Goal: Find specific page/section: Find specific page/section

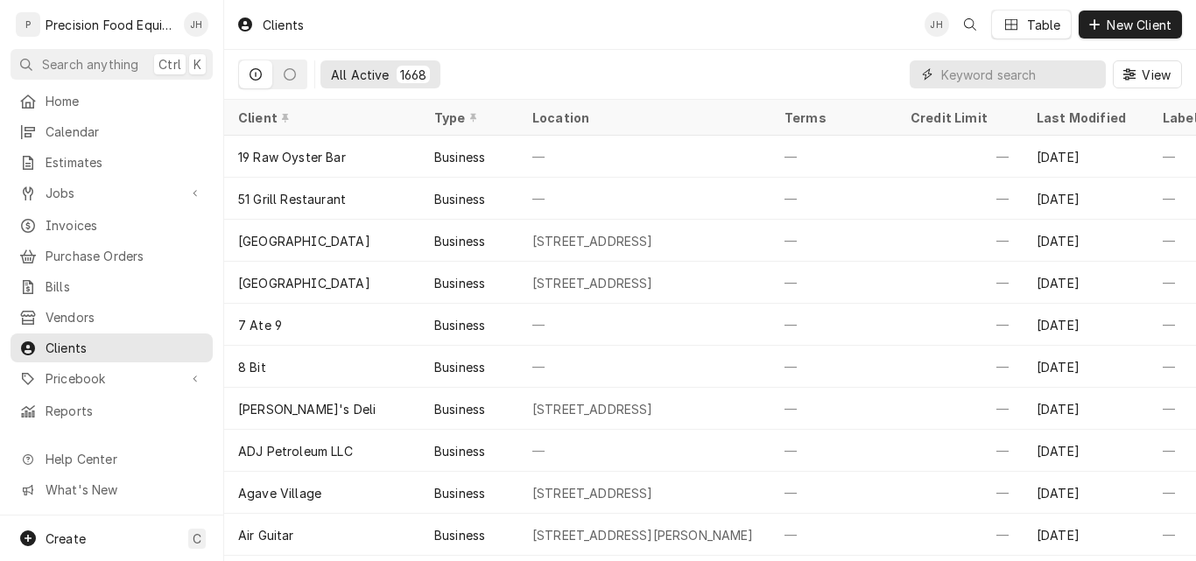
click at [957, 81] on input "Dynamic Content Wrapper" at bounding box center [1019, 74] width 156 height 28
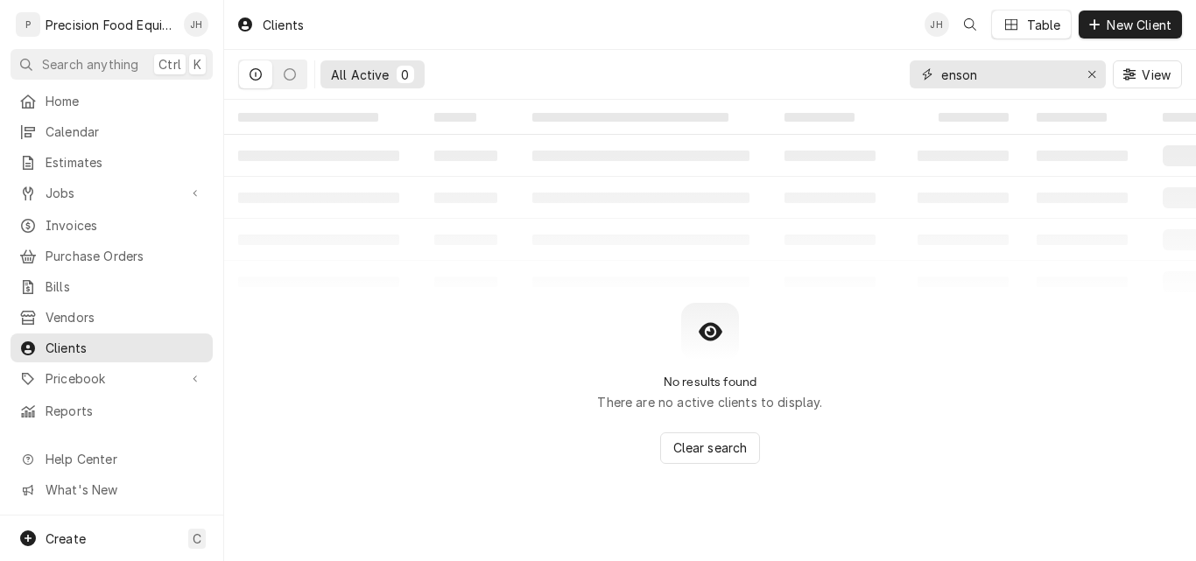
drag, startPoint x: 989, startPoint y: 74, endPoint x: 871, endPoint y: 53, distance: 120.0
click at [884, 62] on div "All Active 0 enson View" at bounding box center [710, 74] width 944 height 49
type input "[PERSON_NAME]"
click at [72, 369] on span "Pricebook" at bounding box center [112, 378] width 132 height 18
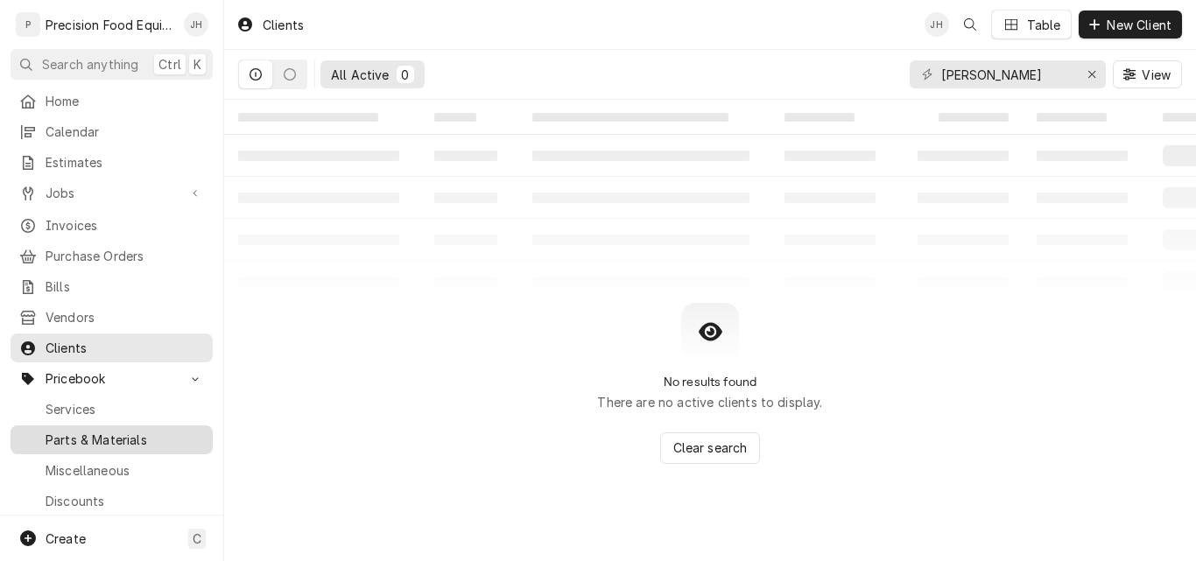
click at [83, 431] on span "Parts & Materials" at bounding box center [125, 440] width 158 height 18
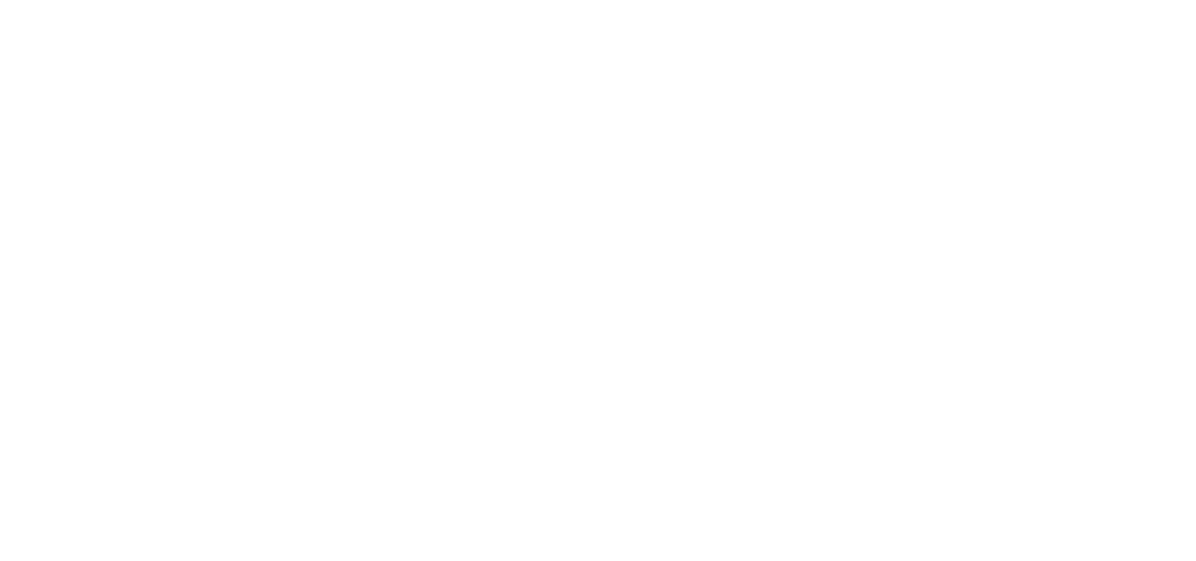
click at [983, 75] on div "Dynamic Content Wrapper" at bounding box center [598, 280] width 1196 height 561
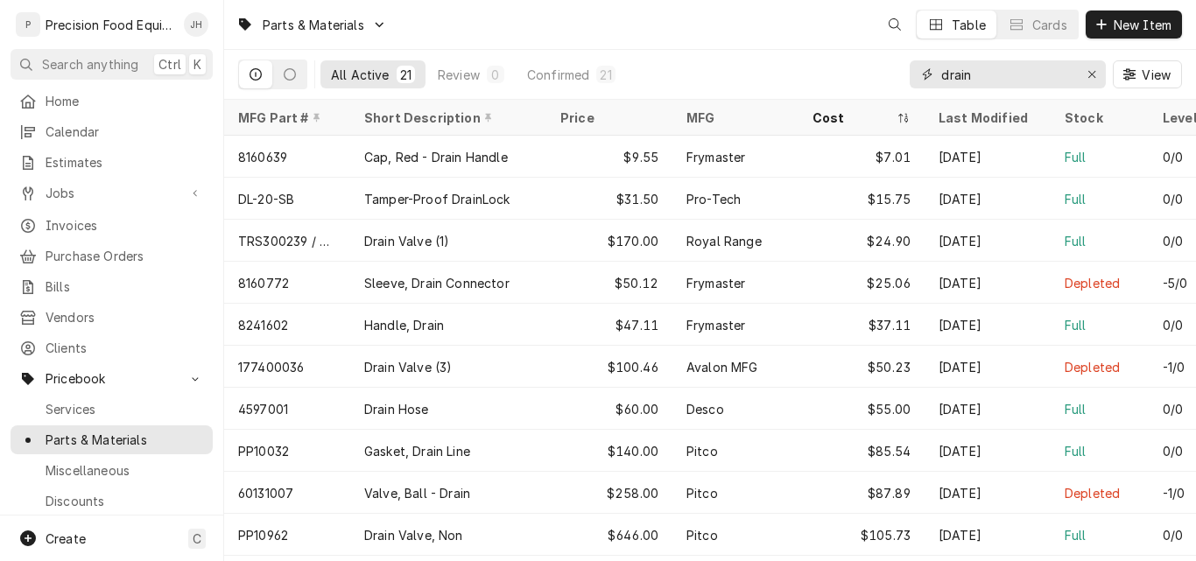
drag, startPoint x: 983, startPoint y: 75, endPoint x: 900, endPoint y: 75, distance: 83.2
click at [900, 75] on div "All Active 21 Review 0 Confirmed 21 drain View" at bounding box center [710, 74] width 944 height 49
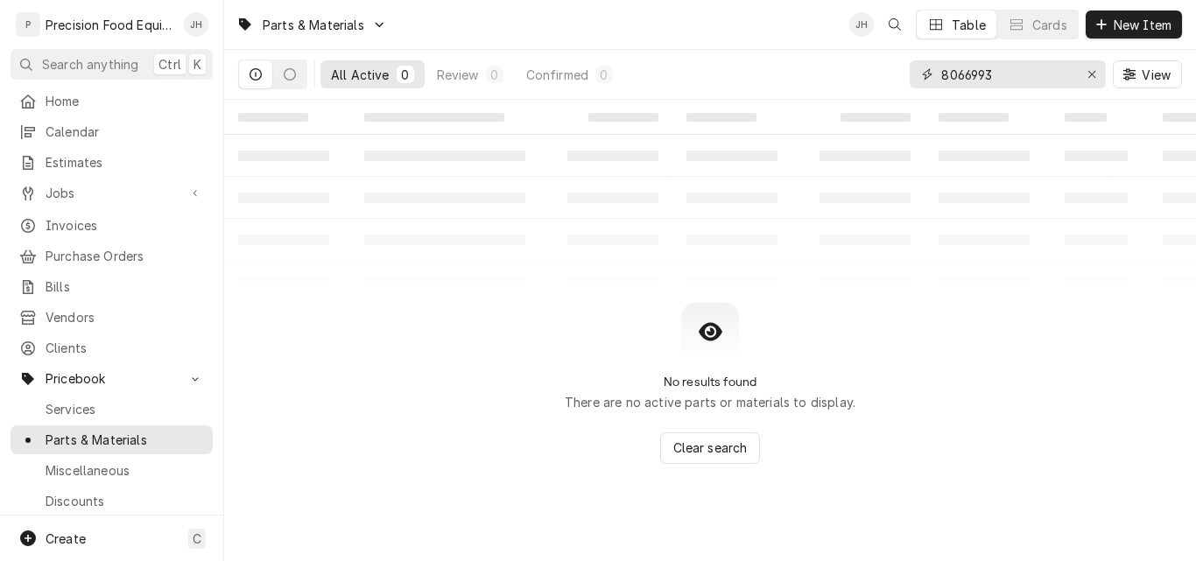
type input "8066993"
click at [80, 222] on span "Invoices" at bounding box center [125, 225] width 158 height 18
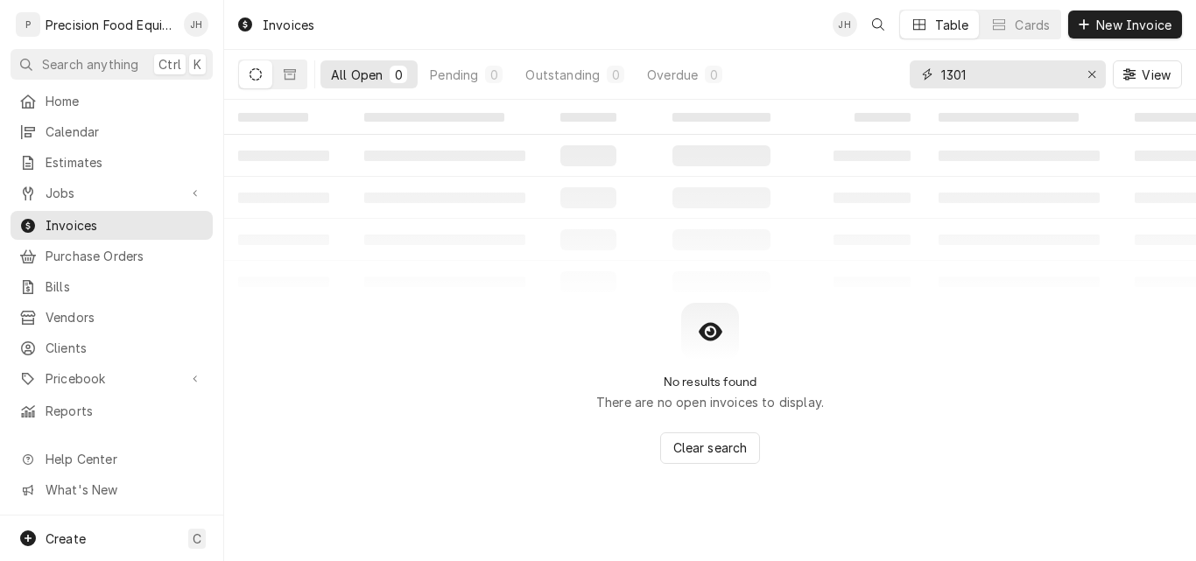
drag, startPoint x: 999, startPoint y: 74, endPoint x: 825, endPoint y: 80, distance: 174.3
click at [825, 80] on div "All Open 0 Pending 0 Outstanding 0 Overdue 0 1301 View" at bounding box center [710, 74] width 944 height 49
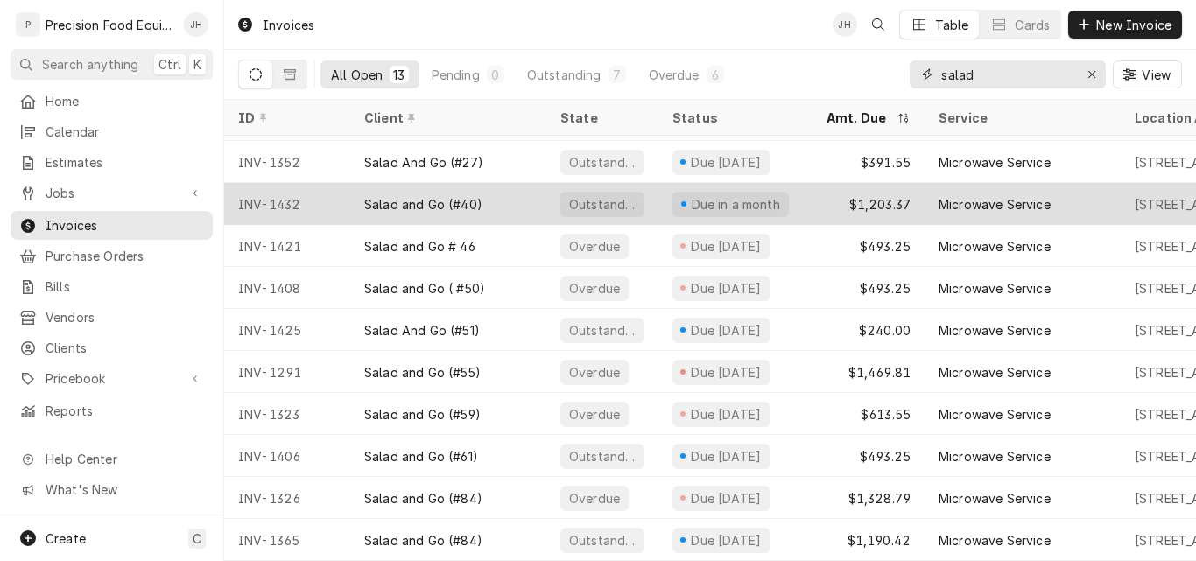
scroll to position [131, 0]
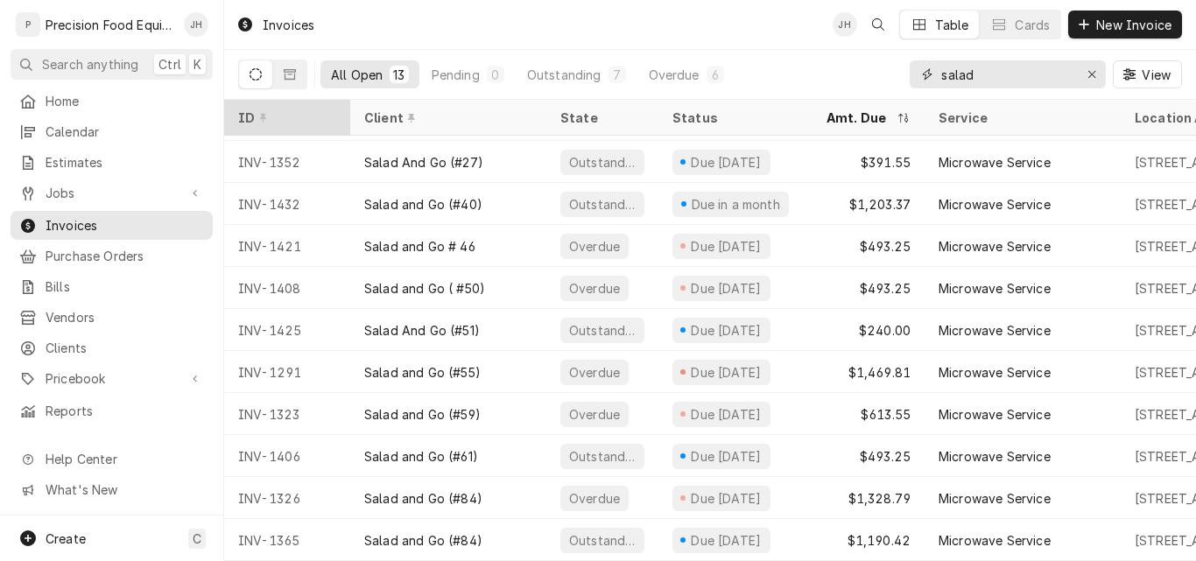
type input "salad"
click at [276, 119] on div "ID" at bounding box center [285, 118] width 95 height 18
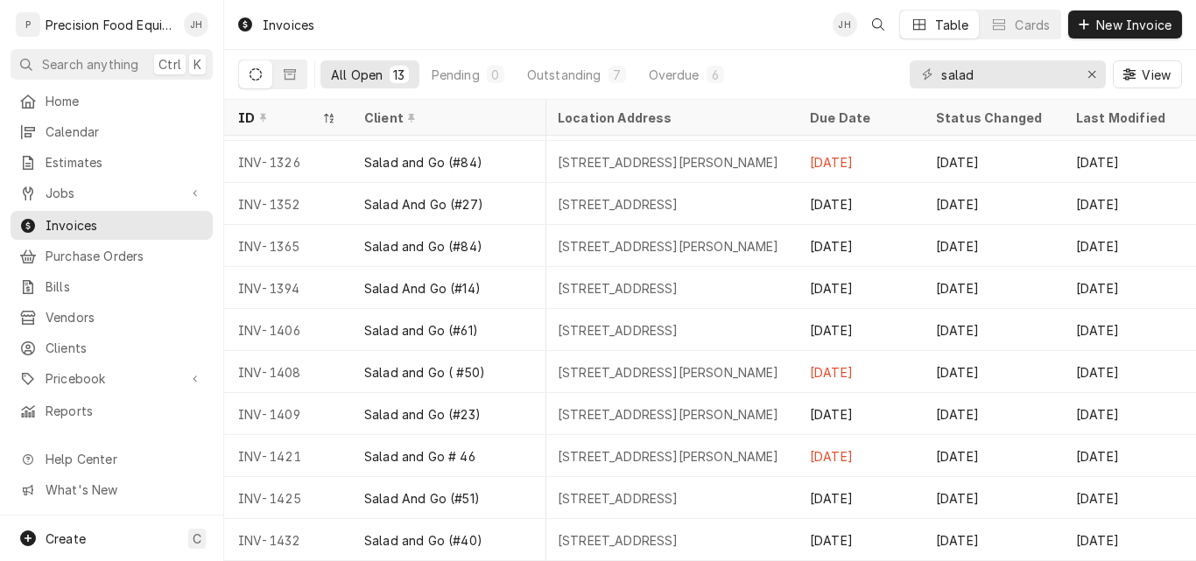
scroll to position [131, 567]
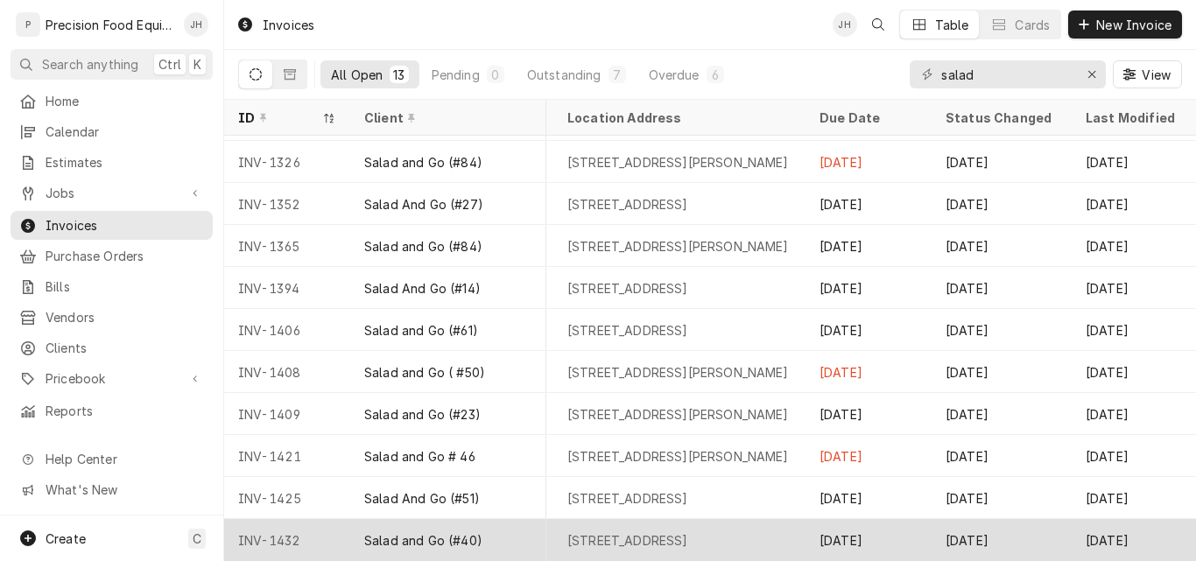
click at [328, 524] on div "INV-1432" at bounding box center [287, 540] width 126 height 42
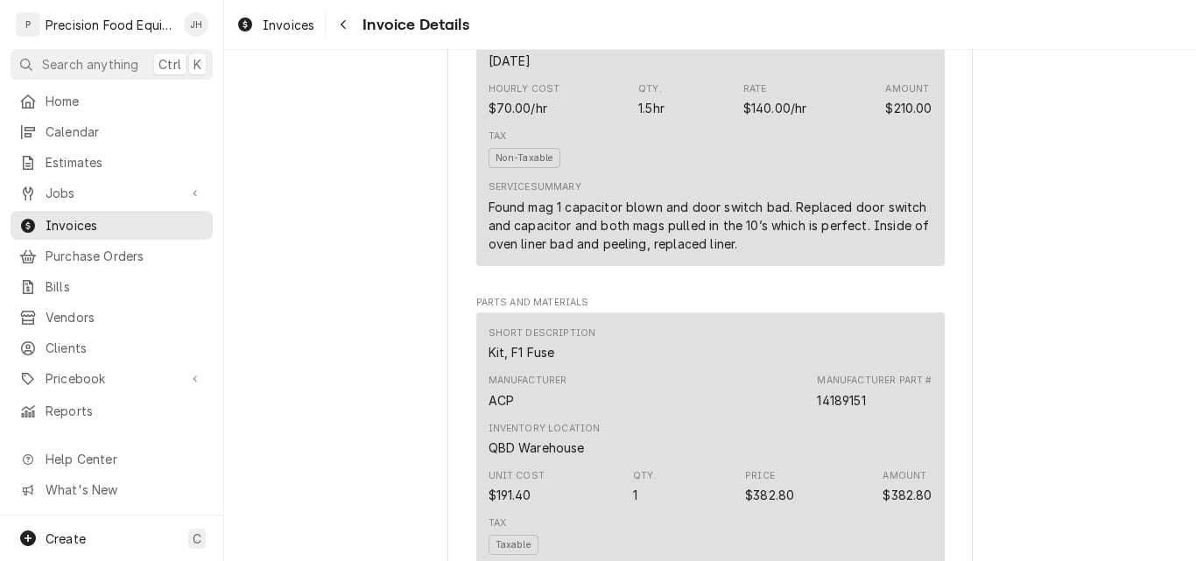
scroll to position [1138, 0]
